Goal: Task Accomplishment & Management: Manage account settings

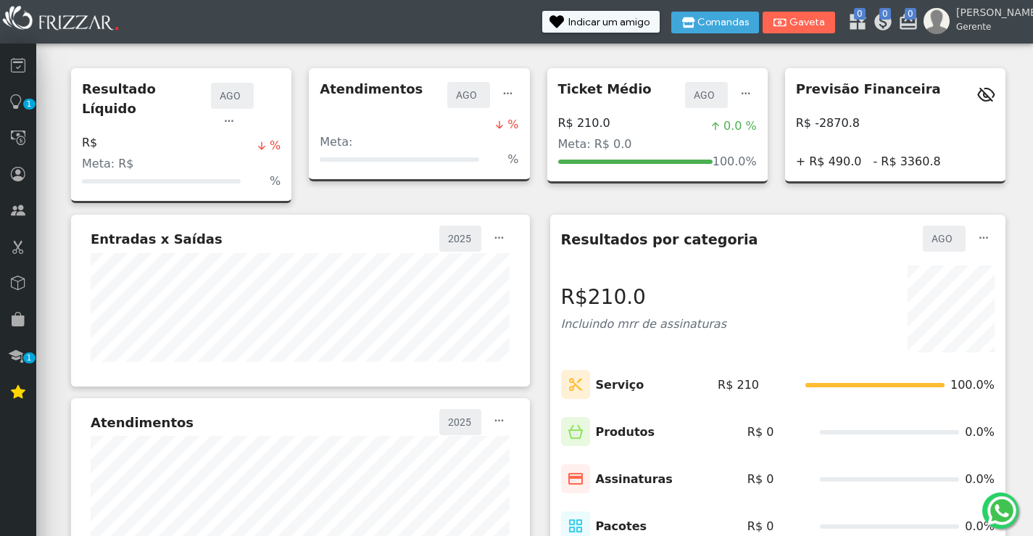
click at [993, 91] on icon at bounding box center [986, 94] width 17 height 17
click at [990, 94] on icon at bounding box center [986, 94] width 17 height 17
click at [506, 92] on span "button" at bounding box center [508, 87] width 15 height 15
click at [575, 112] on span "Editar Meta" at bounding box center [555, 112] width 63 height 12
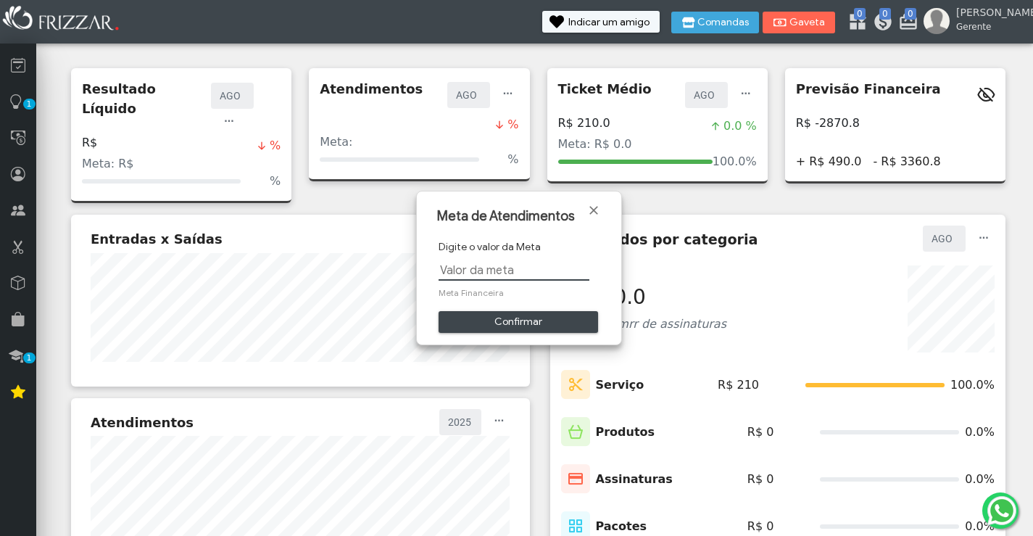
click at [469, 276] on input "text" at bounding box center [514, 270] width 151 height 20
drag, startPoint x: 481, startPoint y: 302, endPoint x: 487, endPoint y: 292, distance: 12.3
click at [486, 295] on form "Digite o valor da Meta Meta Financeira Confirmar" at bounding box center [519, 286] width 161 height 94
click at [487, 292] on span "Meta Financeira" at bounding box center [519, 292] width 161 height 13
click at [479, 273] on input "text" at bounding box center [514, 270] width 151 height 20
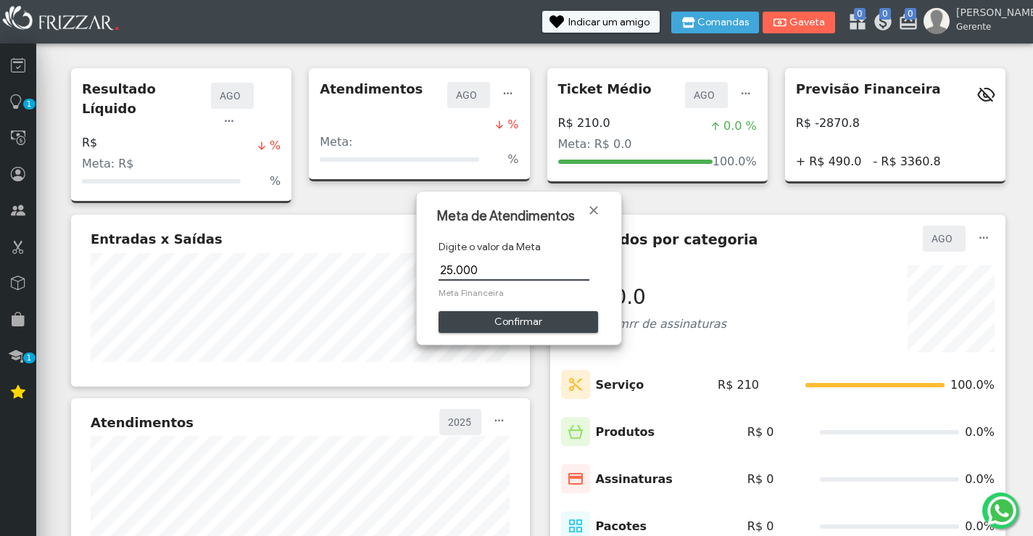
type input "250.000"
click at [508, 330] on span "Confirmar" at bounding box center [518, 322] width 139 height 22
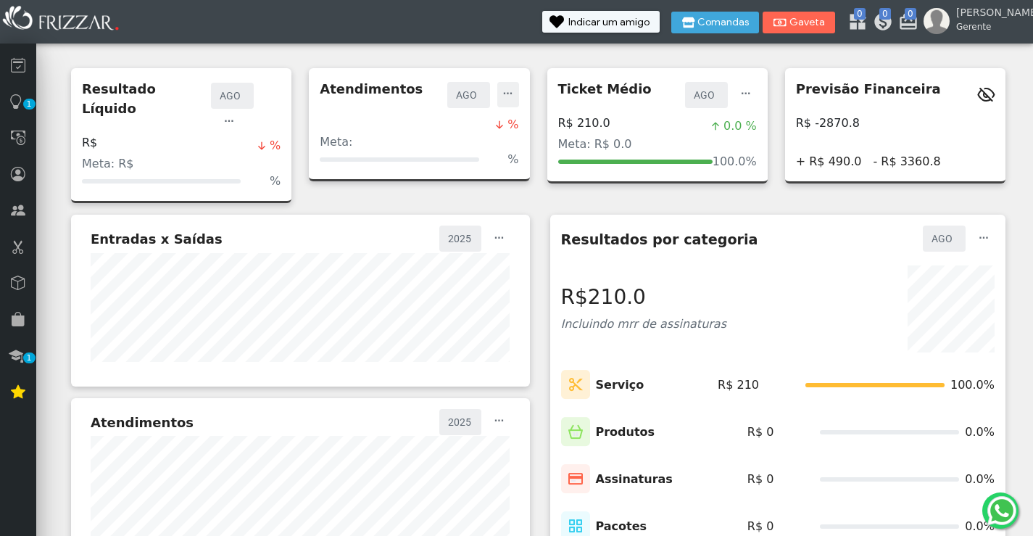
click at [508, 93] on span "button" at bounding box center [508, 87] width 15 height 15
click at [542, 115] on span "Editar Meta" at bounding box center [555, 112] width 63 height 12
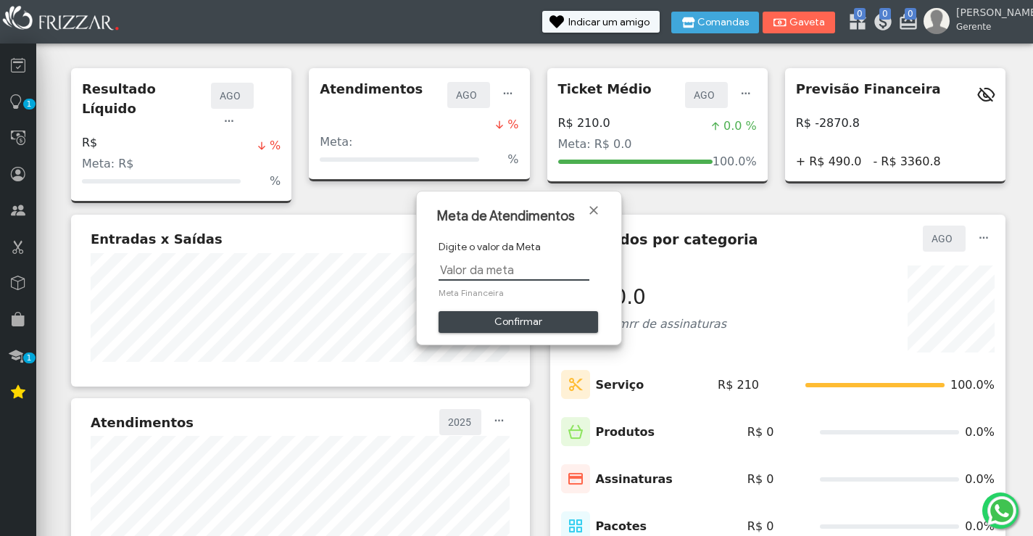
click at [479, 276] on input "text" at bounding box center [514, 270] width 151 height 20
type input "25.000"
click at [553, 318] on span "Confirmar" at bounding box center [518, 322] width 139 height 22
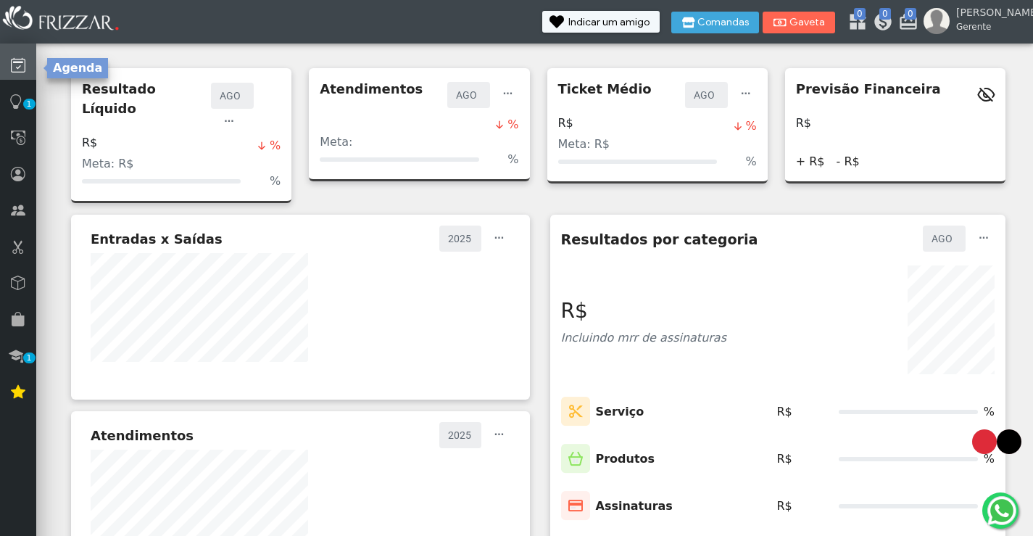
click at [26, 68] on link at bounding box center [18, 62] width 36 height 36
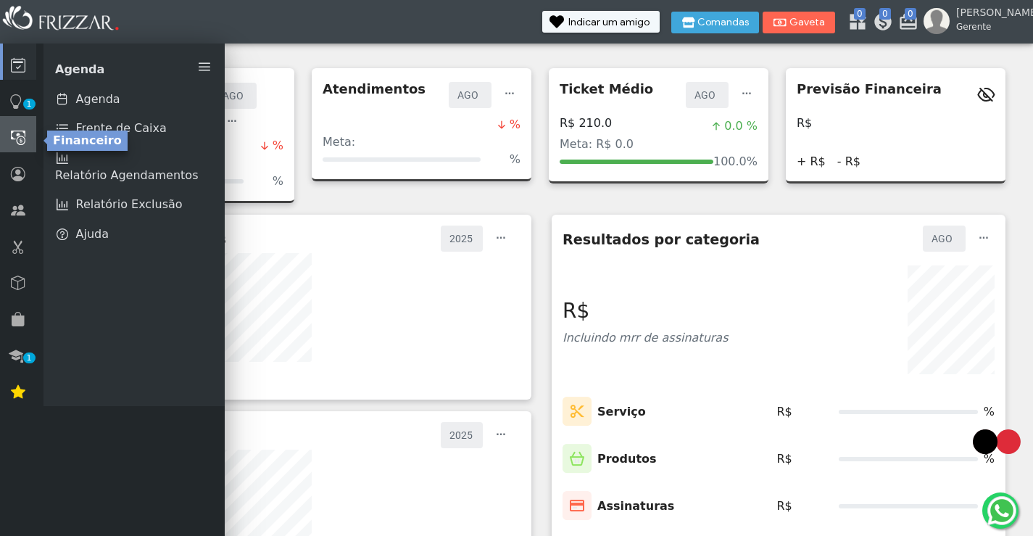
click at [20, 129] on icon at bounding box center [18, 137] width 15 height 17
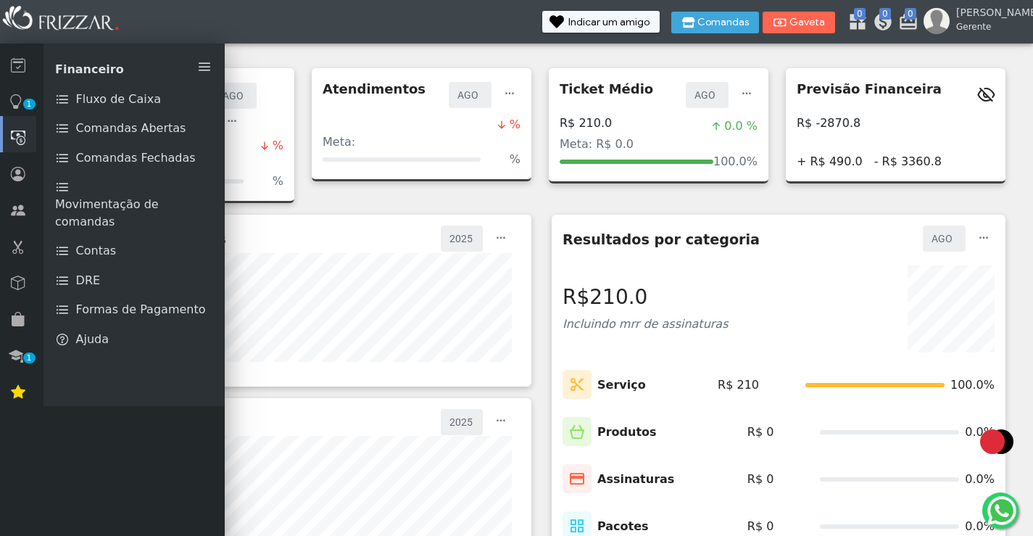
click at [721, 243] on div "Resultados por categoria AGO [DATE] JUN MAI ABR MAR FEV JAN AGO ui-button" at bounding box center [779, 246] width 432 height 40
